Goal: Communication & Community: Participate in discussion

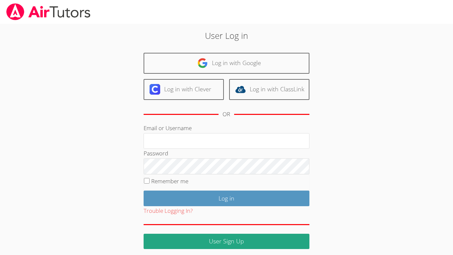
click at [228, 149] on div "Password" at bounding box center [227, 161] width 166 height 25
click at [227, 146] on input "Email or Username" at bounding box center [227, 141] width 166 height 16
type input "r.barajas3@lodiusd.org"
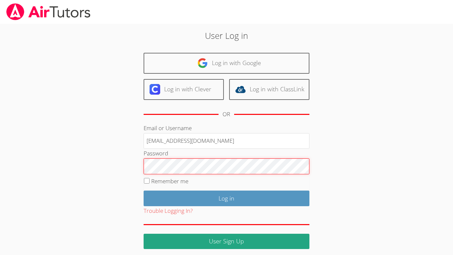
click at [144, 191] on input "Log in" at bounding box center [227, 199] width 166 height 16
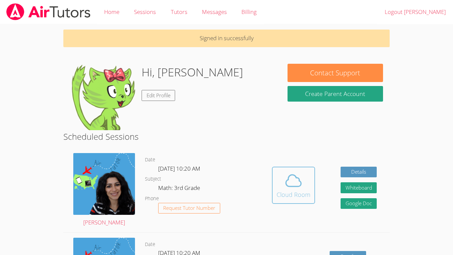
click at [300, 194] on div "Cloud Room" at bounding box center [294, 194] width 34 height 9
click at [292, 183] on icon at bounding box center [293, 180] width 19 height 19
click at [296, 171] on icon at bounding box center [293, 180] width 19 height 19
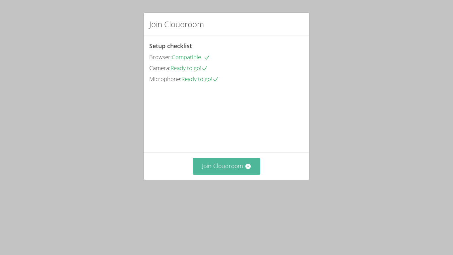
click at [247, 169] on icon at bounding box center [247, 166] width 5 height 5
click at [230, 174] on button "Join Cloudroom" at bounding box center [227, 166] width 68 height 16
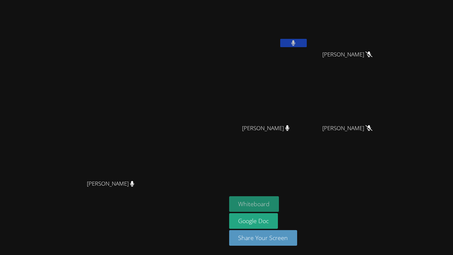
click at [280, 203] on button "Whiteboard" at bounding box center [254, 204] width 50 height 16
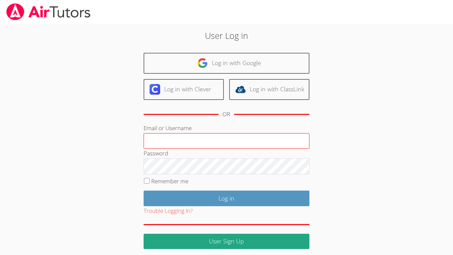
click at [222, 145] on input "Email or Username" at bounding box center [227, 141] width 166 height 16
type input "[EMAIL_ADDRESS][DOMAIN_NAME]"
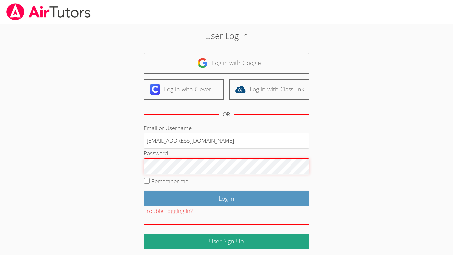
click at [144, 191] on input "Log in" at bounding box center [227, 199] width 166 height 16
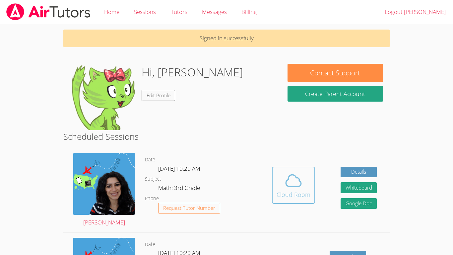
click at [302, 190] on div "Cloud Room" at bounding box center [294, 194] width 34 height 9
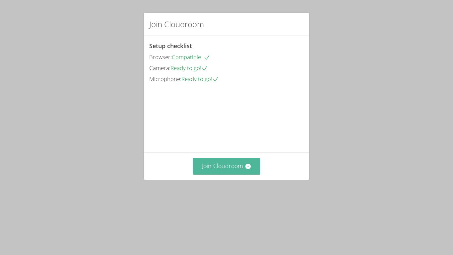
click at [234, 174] on button "Join Cloudroom" at bounding box center [227, 166] width 68 height 16
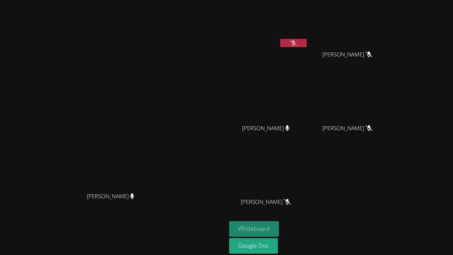
click at [280, 222] on button "Whiteboard" at bounding box center [254, 229] width 50 height 16
click at [280, 229] on button "Whiteboard" at bounding box center [254, 229] width 50 height 16
click at [308, 49] on div "Rogelio De La Cruz Barajas" at bounding box center [268, 26] width 79 height 47
click at [307, 46] on button at bounding box center [293, 43] width 27 height 8
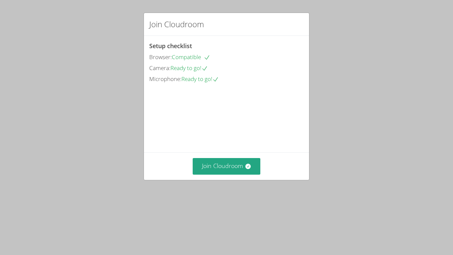
click at [227, 139] on video at bounding box center [199, 114] width 100 height 50
click at [229, 174] on button "Join Cloudroom" at bounding box center [227, 166] width 68 height 16
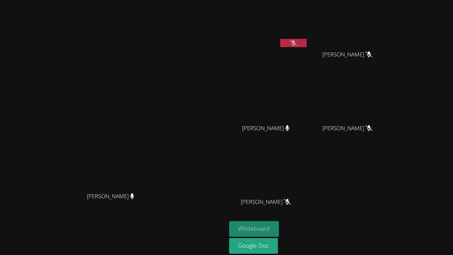
click at [280, 224] on button "Whiteboard" at bounding box center [254, 229] width 50 height 16
click at [307, 45] on button at bounding box center [293, 43] width 27 height 8
click at [307, 44] on button at bounding box center [293, 43] width 27 height 8
click at [134, 199] on icon at bounding box center [132, 196] width 4 height 6
click at [307, 44] on button at bounding box center [293, 43] width 27 height 8
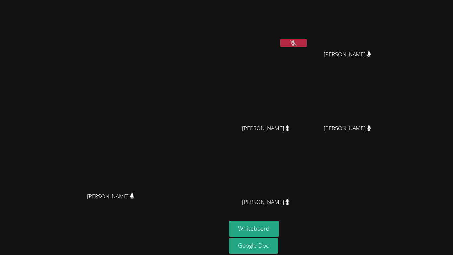
click at [307, 44] on button at bounding box center [293, 43] width 27 height 8
click at [346, 241] on div "Whiteboard Google Doc Share Your Screen" at bounding box center [309, 248] width 161 height 55
